Goal: Information Seeking & Learning: Understand process/instructions

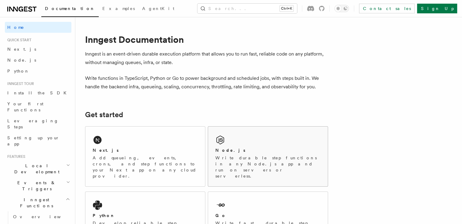
click at [256, 144] on div "Node.js Write durable step functions in any Node.js app and run on servers or s…" at bounding box center [268, 157] width 120 height 60
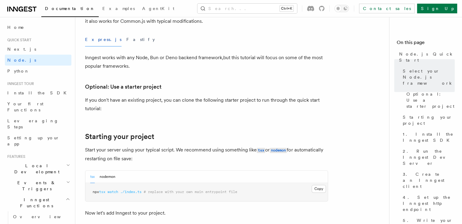
scroll to position [334, 0]
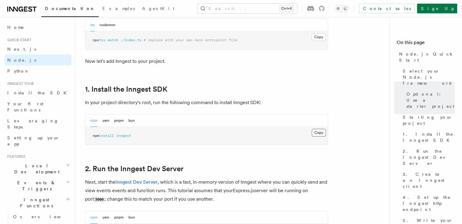
click at [319, 134] on button "Copy Copied" at bounding box center [318, 133] width 14 height 8
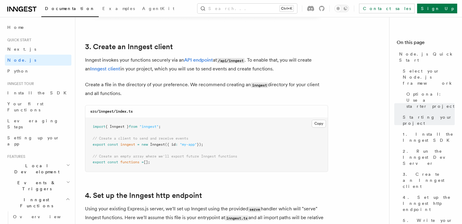
scroll to position [759, 0]
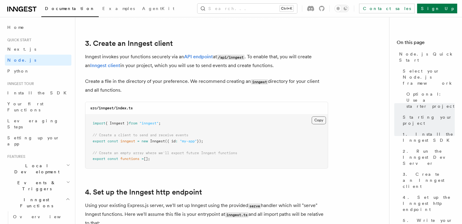
click at [321, 122] on button "Copy Copied" at bounding box center [318, 120] width 14 height 8
click at [107, 110] on code "src/inngest/index.ts" at bounding box center [111, 108] width 42 height 4
copy code "inngest"
click at [319, 119] on button "Copy Copied" at bounding box center [318, 120] width 14 height 8
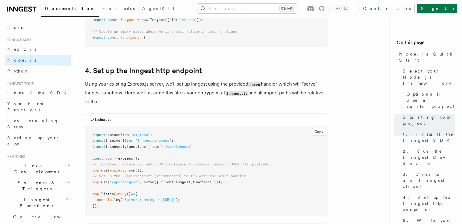
scroll to position [941, 0]
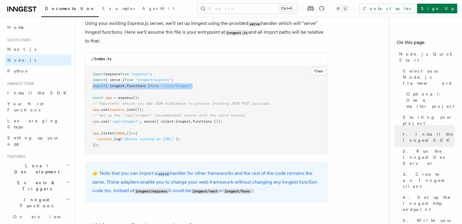
drag, startPoint x: 91, startPoint y: 86, endPoint x: 207, endPoint y: 84, distance: 116.0
click at [207, 84] on pre "import express from "express" ; import { serve } from "inngest/express" ; impor…" at bounding box center [206, 109] width 242 height 89
copy span "import { inngest , functions } from "./src/inngest""
click at [146, 107] on pre "import express from "express" ; import { serve } from "inngest/express" ; impor…" at bounding box center [206, 109] width 242 height 89
drag, startPoint x: 90, startPoint y: 124, endPoint x: 233, endPoint y: 123, distance: 143.3
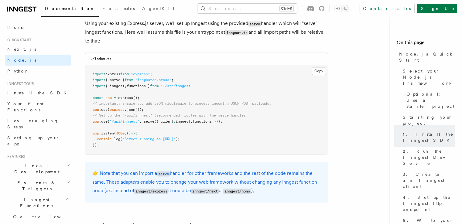
click at [233, 123] on pre "import express from "express" ; import { serve } from "inngest/express" ; impor…" at bounding box center [206, 109] width 242 height 89
copy span "app .use ( "/api/inngest" , serve ({ client : inngest , functions }));"
click at [179, 131] on pre "import express from "express" ; import { serve } from "inngest/express" ; impor…" at bounding box center [206, 109] width 242 height 89
drag, startPoint x: 145, startPoint y: 123, endPoint x: 226, endPoint y: 123, distance: 80.7
click at [222, 123] on span "app .use ( "/api/inngest" , serve ({ client : inngest , functions }));" at bounding box center [158, 121] width 130 height 4
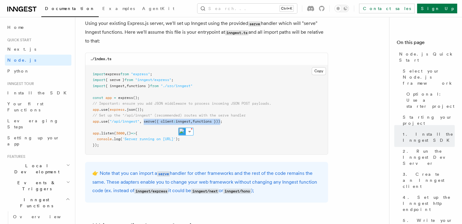
copy span "serve ({ client : inngest , functions })"
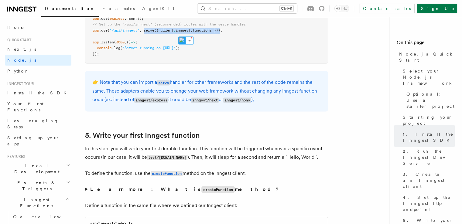
scroll to position [1002, 0]
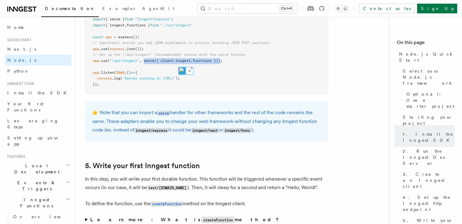
click at [160, 63] on span "({ client" at bounding box center [163, 61] width 19 height 4
drag, startPoint x: 156, startPoint y: 62, endPoint x: 226, endPoint y: 62, distance: 69.2
click at [222, 62] on span "app .use ( "/api/inngest" , serve ({ client : inngest , functions }));" at bounding box center [158, 61] width 130 height 4
copy span "({ client : inngest , functions })"
click at [131, 65] on pre "import express from "express" ; import { serve } from "inngest/express" ; impor…" at bounding box center [206, 49] width 242 height 89
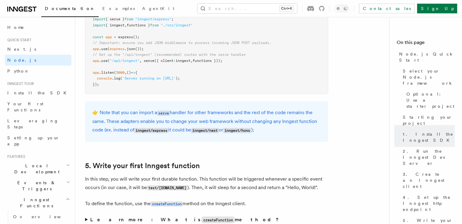
drag, startPoint x: 91, startPoint y: 61, endPoint x: 236, endPoint y: 62, distance: 145.1
click at [236, 62] on pre "import express from "express" ; import { serve } from "inngest/express" ; impor…" at bounding box center [206, 49] width 242 height 89
copy span "app .use ( "/api/inngest" , serve ({ client : inngest , functions }));"
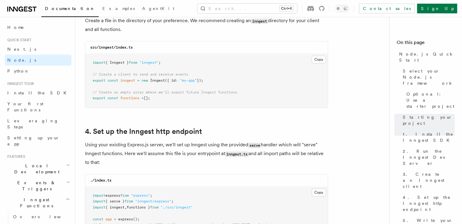
scroll to position [941, 0]
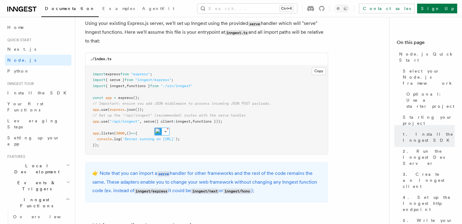
click at [158, 96] on pre "import express from "express" ; import { serve } from "inngest/express" ; impor…" at bounding box center [206, 109] width 242 height 89
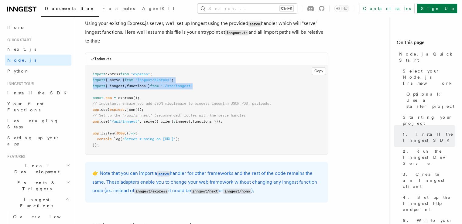
drag, startPoint x: 91, startPoint y: 80, endPoint x: 212, endPoint y: 89, distance: 121.5
click at [212, 89] on pre "import express from "express" ; import { serve } from "inngest/express" ; impor…" at bounding box center [206, 109] width 242 height 89
copy code "import { serve } from "inngest/express" ; import { inngest , functions } from "…"
drag, startPoint x: 92, startPoint y: 124, endPoint x: 254, endPoint y: 122, distance: 161.5
click at [254, 122] on pre "import express from "express" ; import { serve } from "inngest/express" ; impor…" at bounding box center [206, 109] width 242 height 89
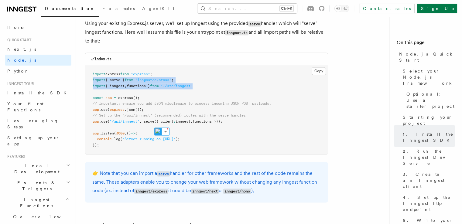
copy span "app .use ( "/api/inngest" , serve ({ client : inngest , functions }));"
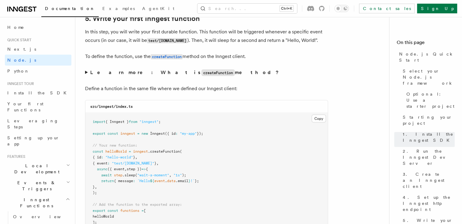
scroll to position [1184, 0]
